Goal: Information Seeking & Learning: Learn about a topic

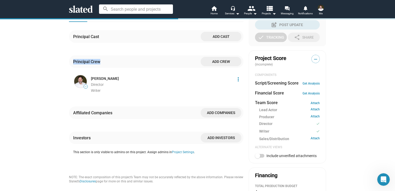
scroll to position [39, 0]
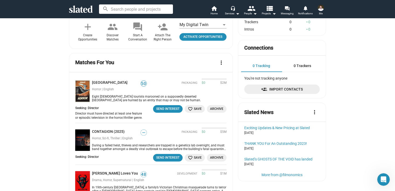
scroll to position [168, 0]
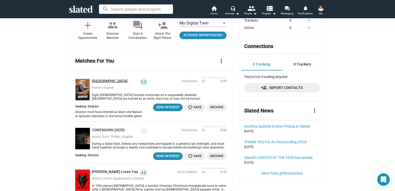
click at [109, 79] on link "[GEOGRAPHIC_DATA]" at bounding box center [111, 81] width 38 height 5
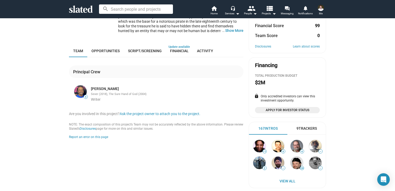
scroll to position [90, 0]
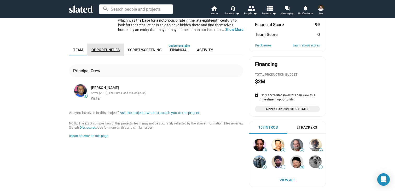
click at [111, 50] on span "Opportunities" at bounding box center [106, 50] width 28 height 4
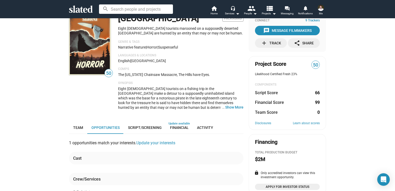
scroll to position [1, 0]
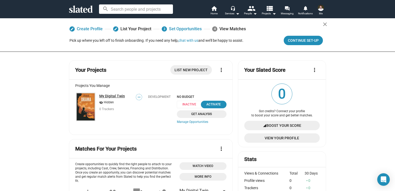
click at [117, 97] on link "My Digital Twin" at bounding box center [112, 96] width 26 height 4
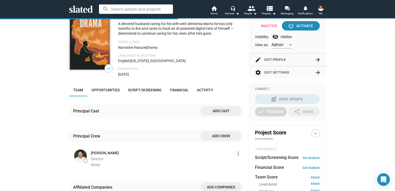
scroll to position [58, 0]
click at [176, 90] on span "Financial" at bounding box center [179, 90] width 19 height 4
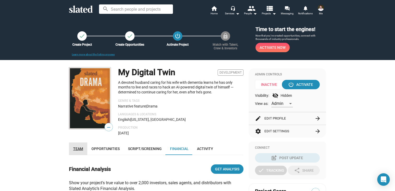
click at [78, 147] on span "Team" at bounding box center [78, 149] width 10 height 4
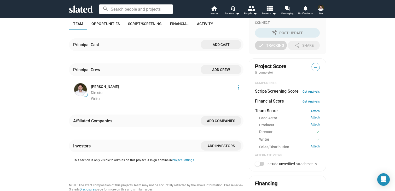
click at [59, 146] on div "check Create Project check Create Opportunities power_settings_new Activate Pro…" at bounding box center [197, 105] width 395 height 424
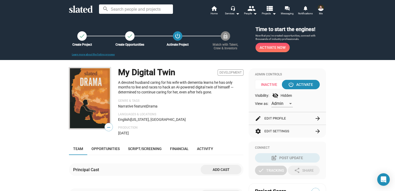
click at [81, 10] on icon at bounding box center [81, 8] width 24 height 7
